Goal: Find specific page/section: Find specific page/section

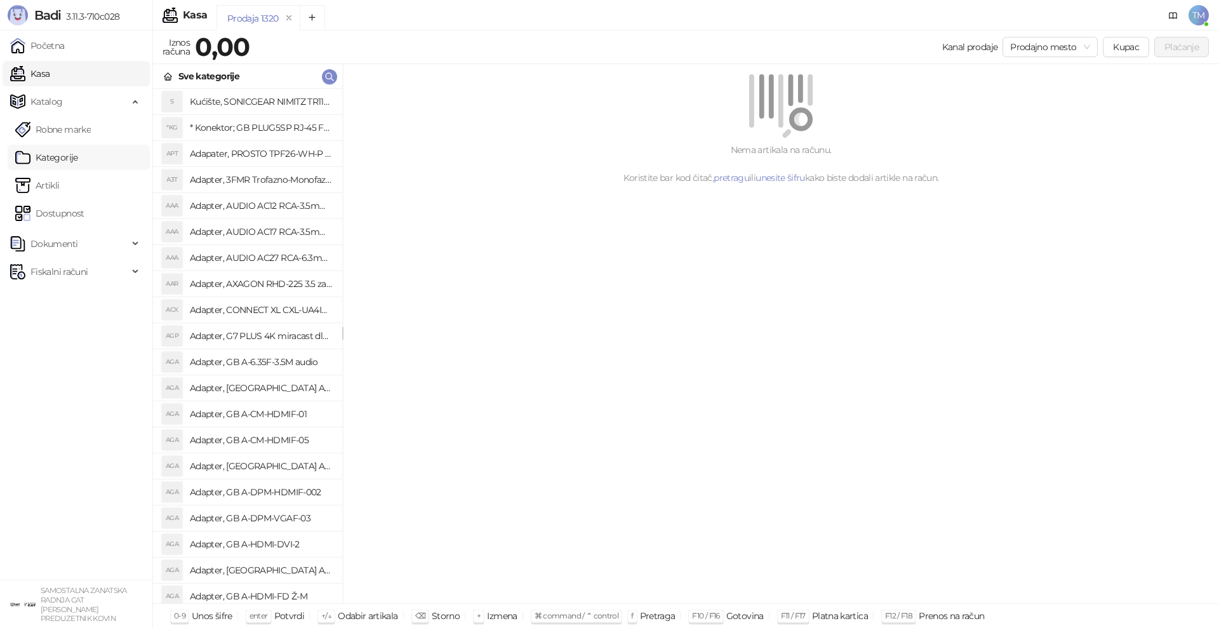
click at [41, 158] on link "Kategorije" at bounding box center [46, 157] width 63 height 25
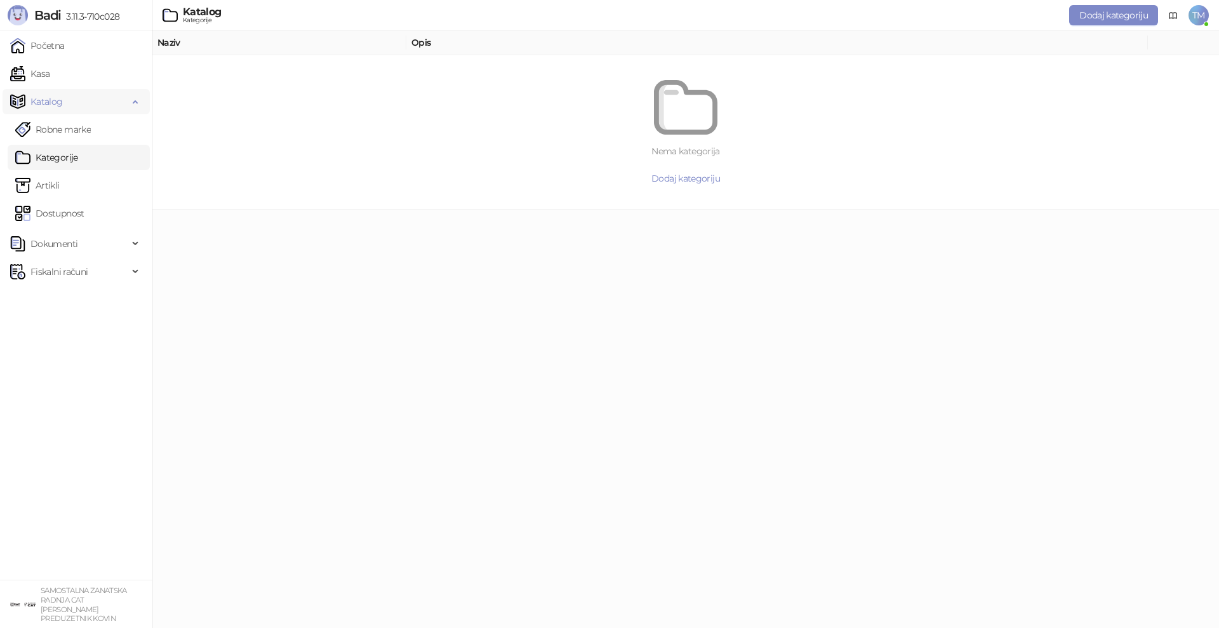
click at [46, 105] on span "Katalog" at bounding box center [46, 101] width 32 height 25
click at [38, 99] on span "Katalog" at bounding box center [46, 101] width 32 height 25
drag, startPoint x: 48, startPoint y: 188, endPoint x: 102, endPoint y: 182, distance: 54.4
click at [49, 188] on link "Artikli" at bounding box center [37, 185] width 44 height 25
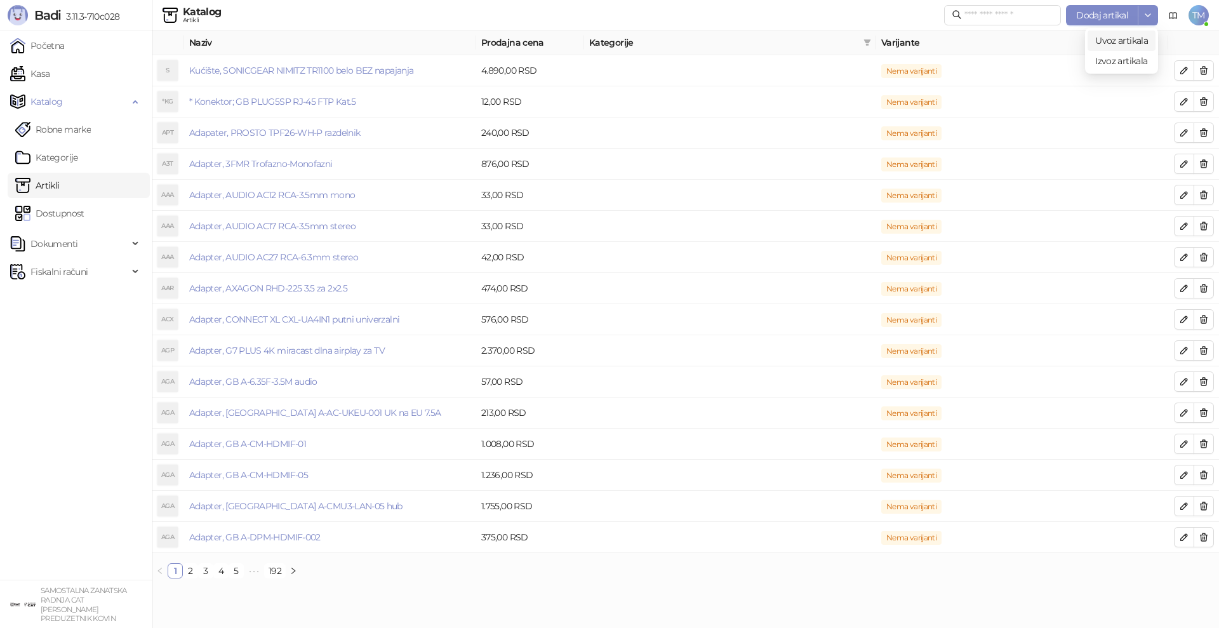
click at [1126, 44] on span "Uvoz artikala" at bounding box center [1122, 40] width 53 height 11
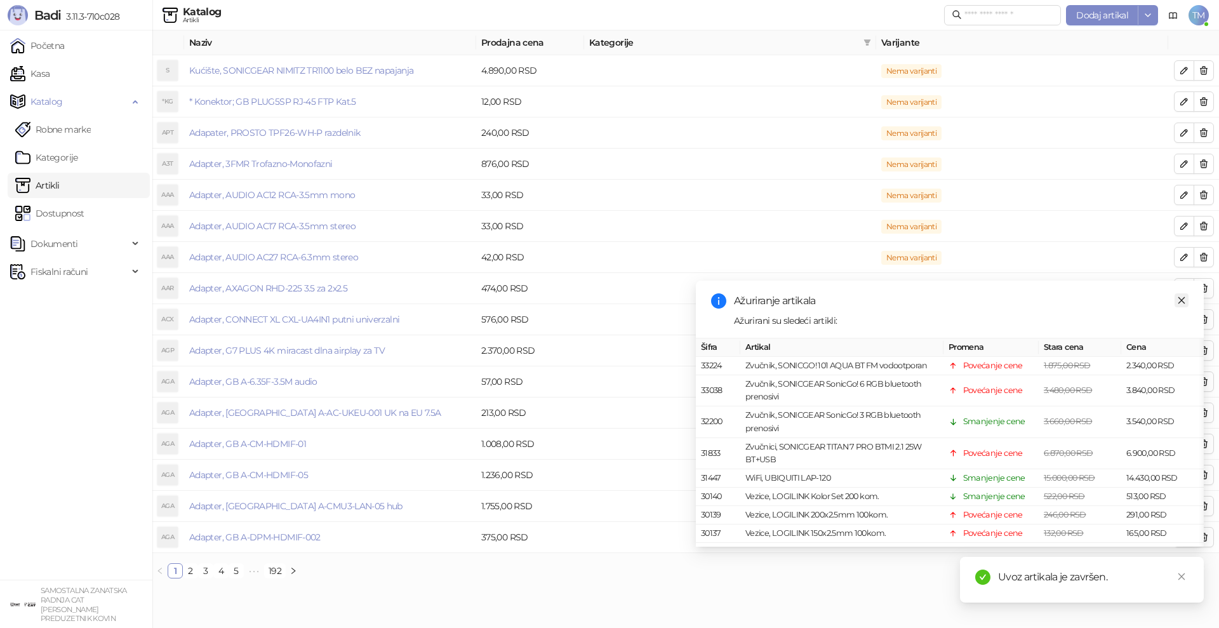
click at [1181, 300] on icon "close" at bounding box center [1181, 300] width 9 height 9
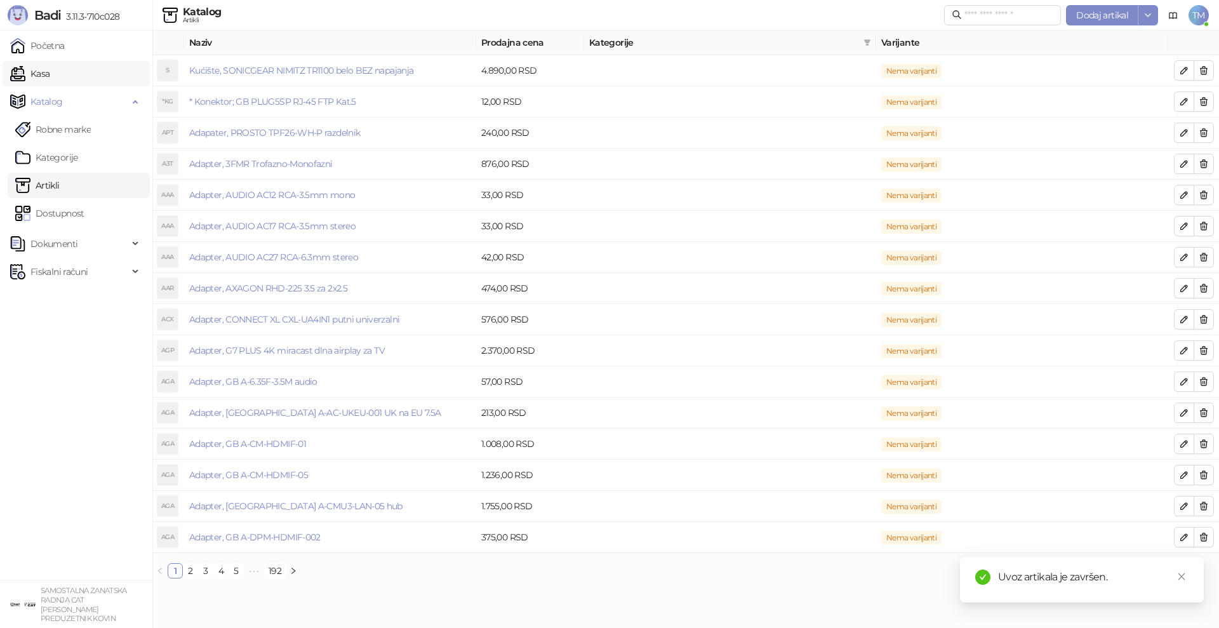
click at [48, 76] on link "Kasa" at bounding box center [29, 73] width 39 height 25
